Goal: Navigation & Orientation: Find specific page/section

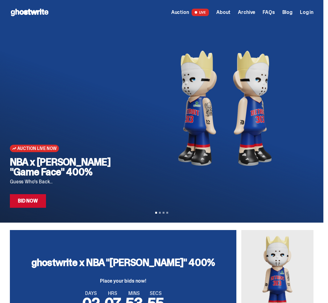
click at [313, 11] on span "Log in" at bounding box center [307, 12] width 14 height 5
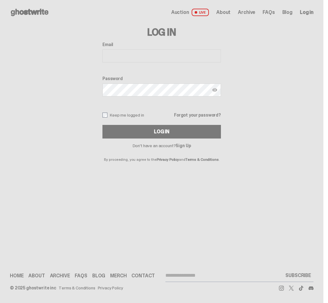
click at [145, 49] on div "Email" at bounding box center [162, 53] width 119 height 22
click at [149, 59] on input "Email" at bounding box center [162, 55] width 119 height 13
type input "**********"
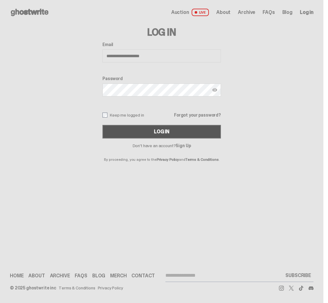
click at [168, 135] on button "Log In" at bounding box center [162, 132] width 119 height 14
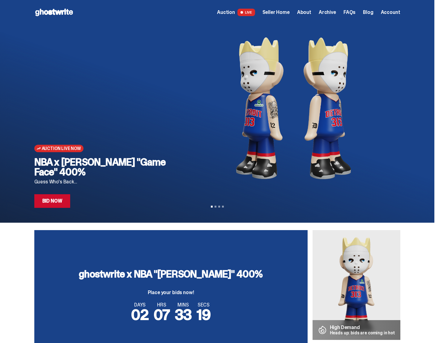
click at [285, 11] on span "Seller Home" at bounding box center [275, 12] width 27 height 5
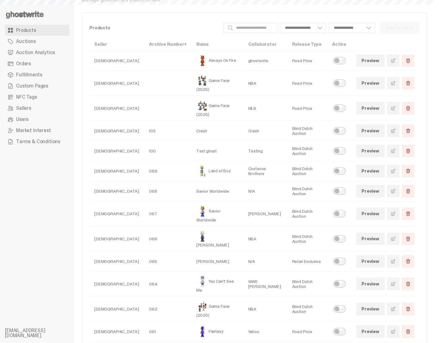
select select
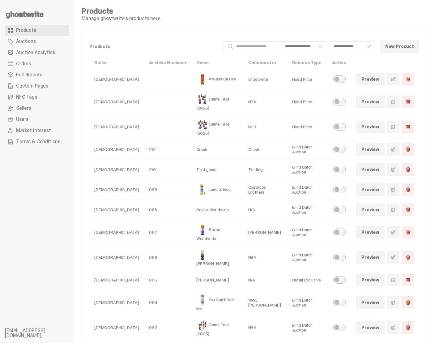
click at [38, 49] on link "Auction Analytics" at bounding box center [37, 52] width 64 height 11
